Goal: Information Seeking & Learning: Learn about a topic

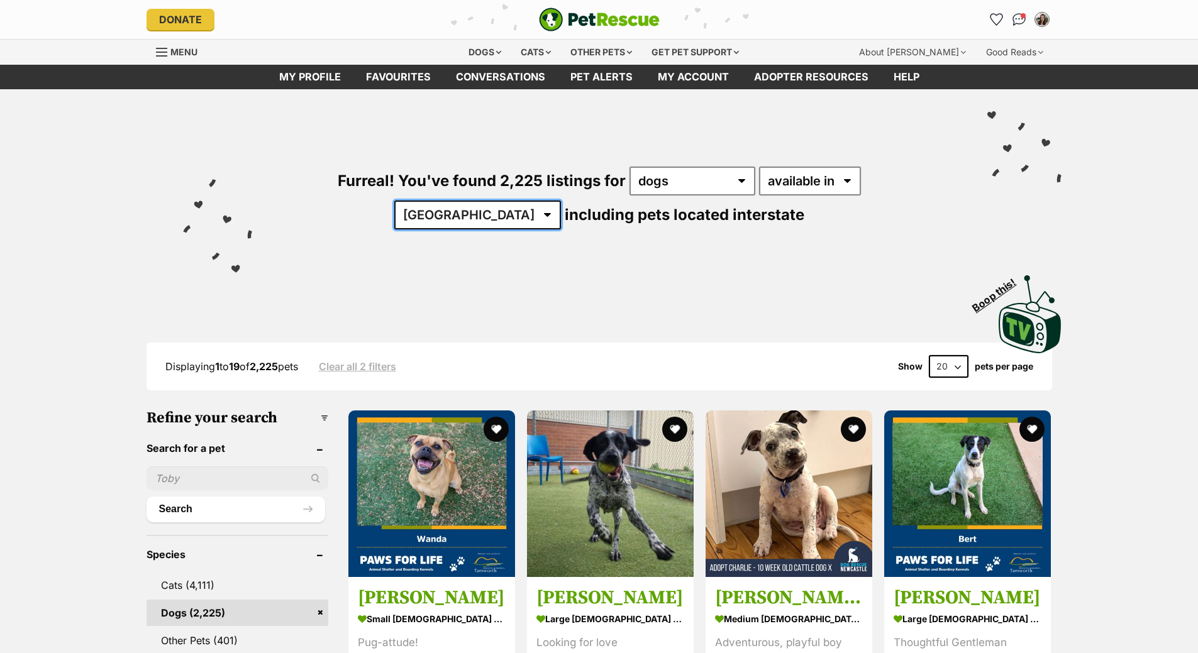
click at [561, 201] on select "Australia ACT NSW NT QLD SA TAS VIC WA" at bounding box center [477, 215] width 167 height 29
select select "VIC"
click at [561, 201] on select "Australia ACT NSW NT QLD SA TAS VIC WA" at bounding box center [477, 215] width 167 height 29
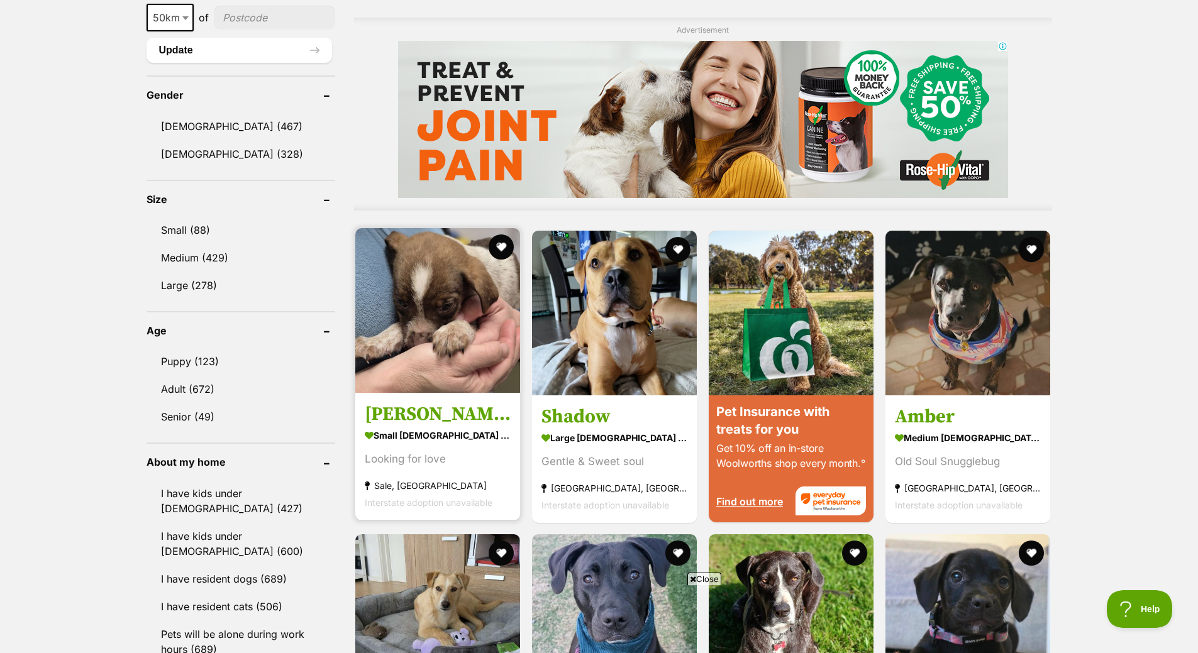
click at [448, 405] on h3 "Rupert" at bounding box center [438, 414] width 146 height 24
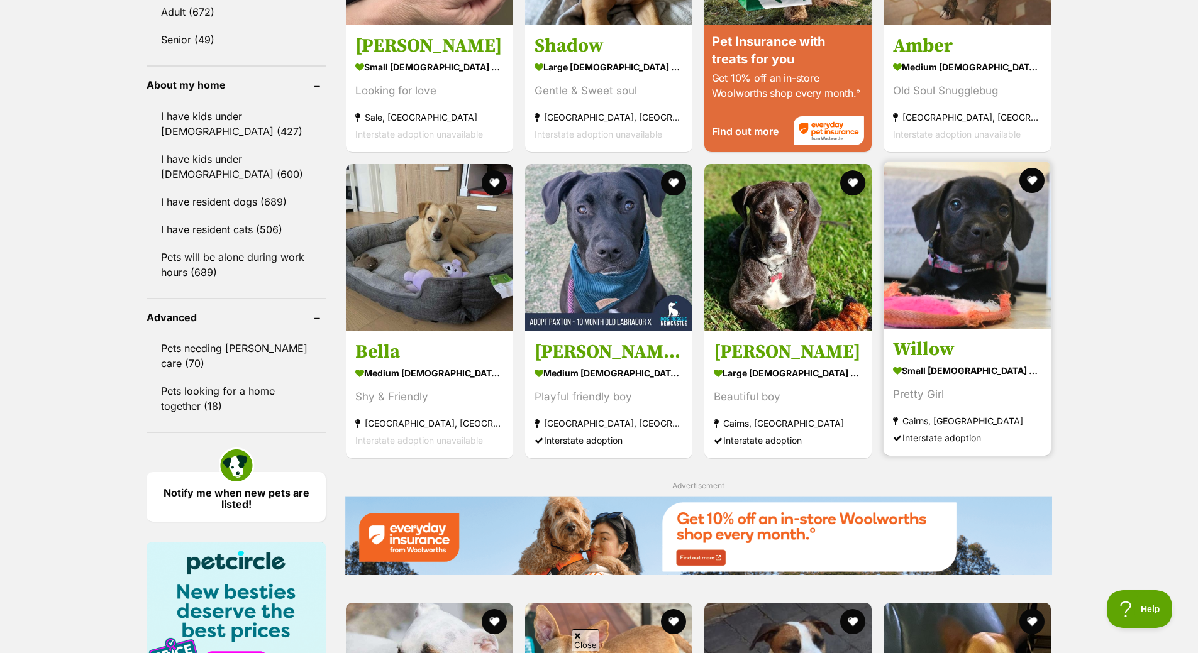
click at [1022, 249] on img at bounding box center [966, 245] width 167 height 167
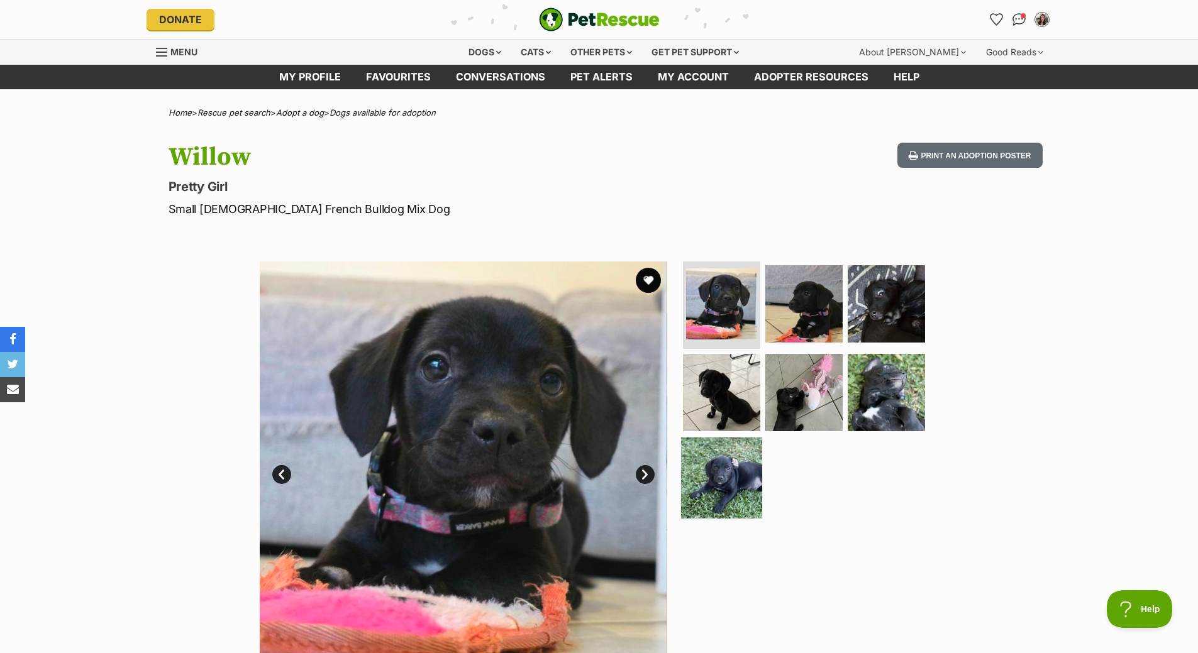
click at [752, 483] on img at bounding box center [721, 478] width 81 height 81
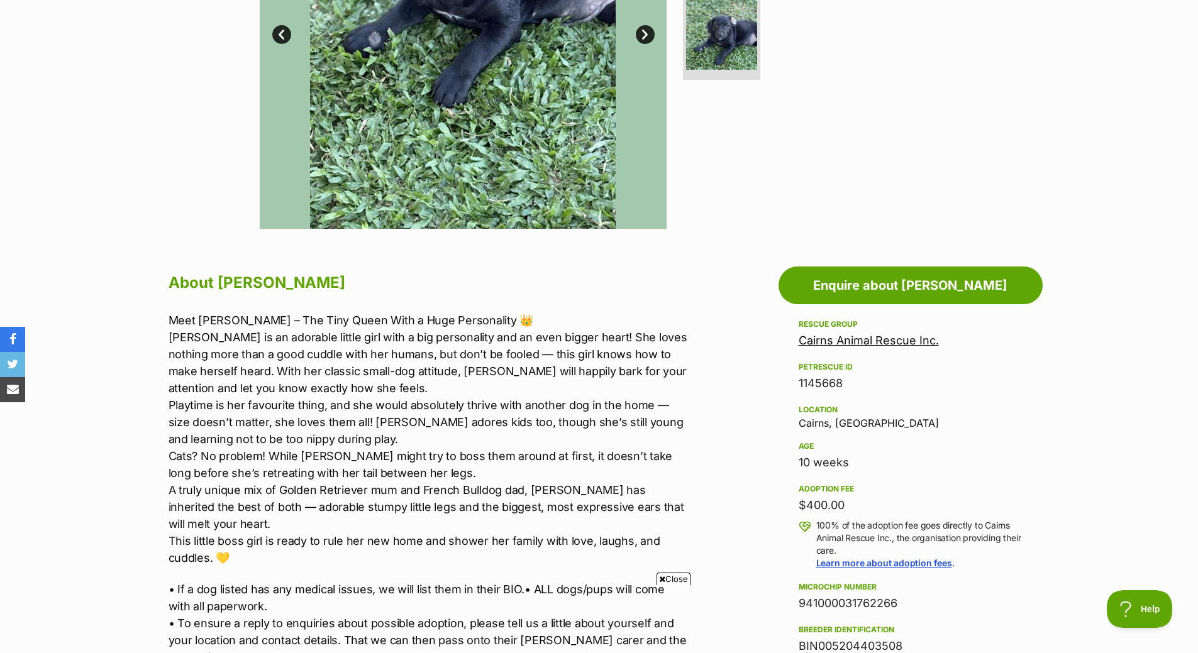
scroll to position [189, 0]
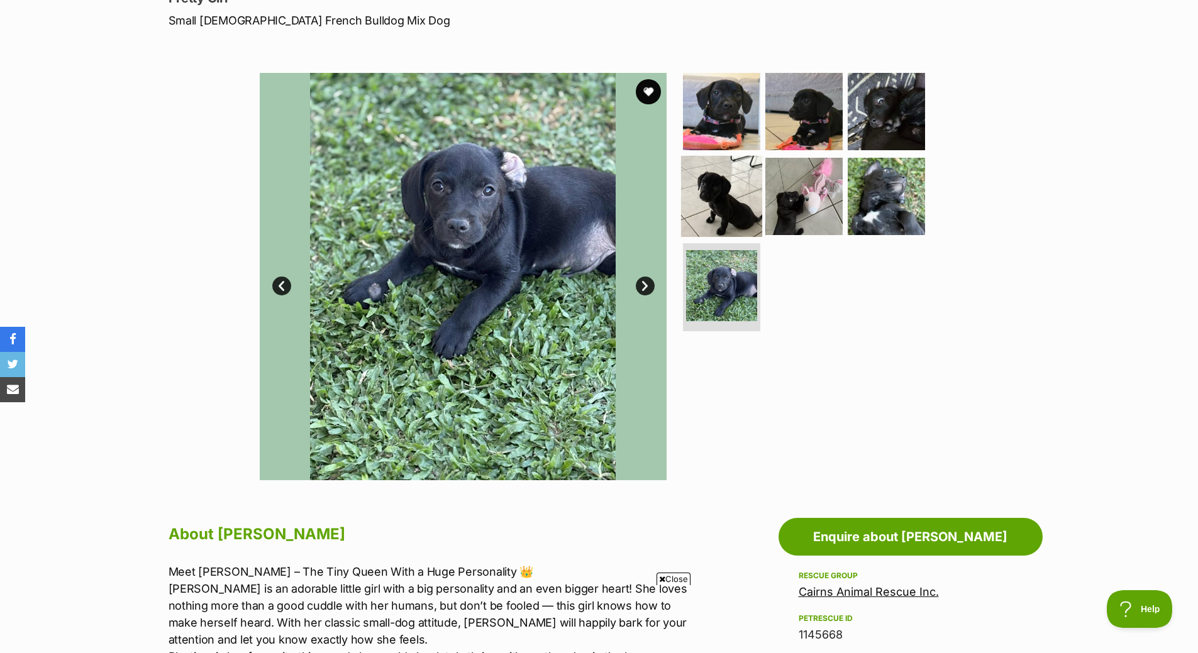
click at [756, 200] on img at bounding box center [721, 196] width 81 height 81
